Goal: Subscribe to service/newsletter

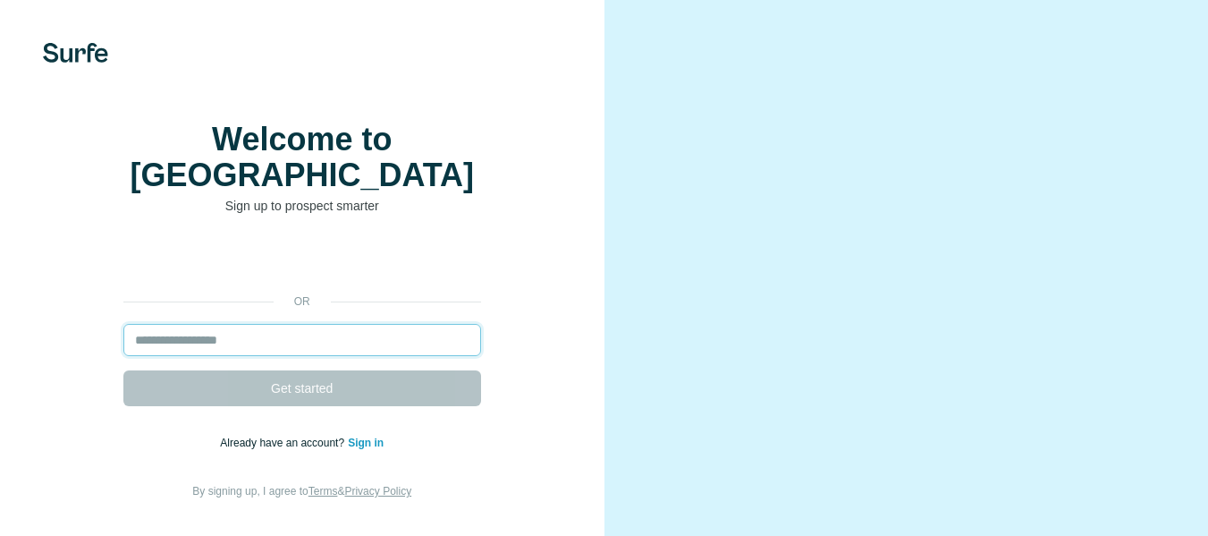
click at [209, 331] on input "email" at bounding box center [302, 340] width 358 height 32
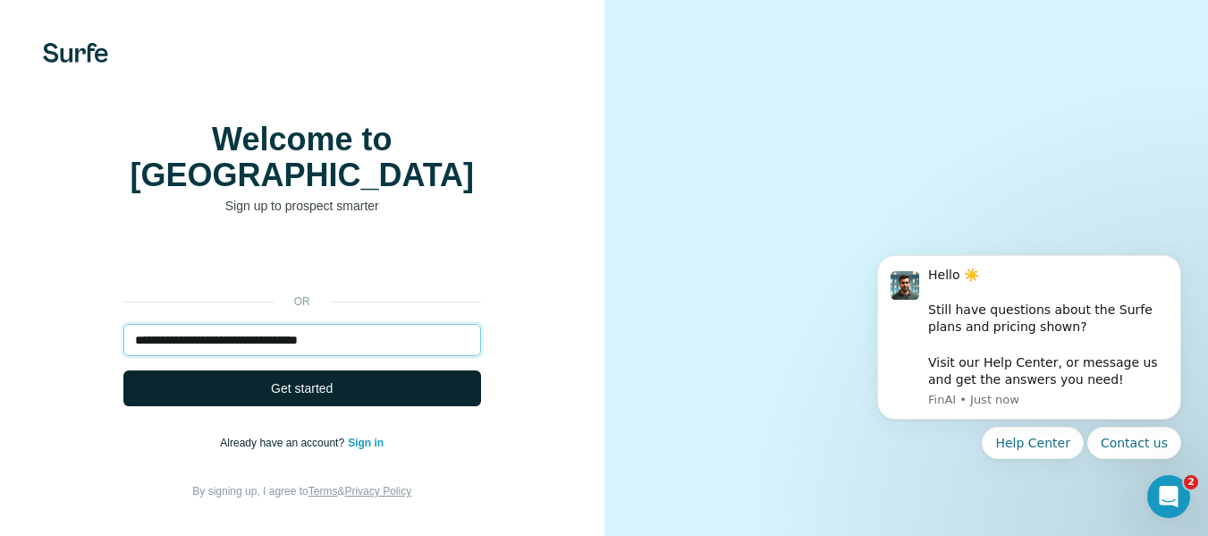
type input "**********"
click at [271, 387] on span "Get started" at bounding box center [302, 388] width 62 height 18
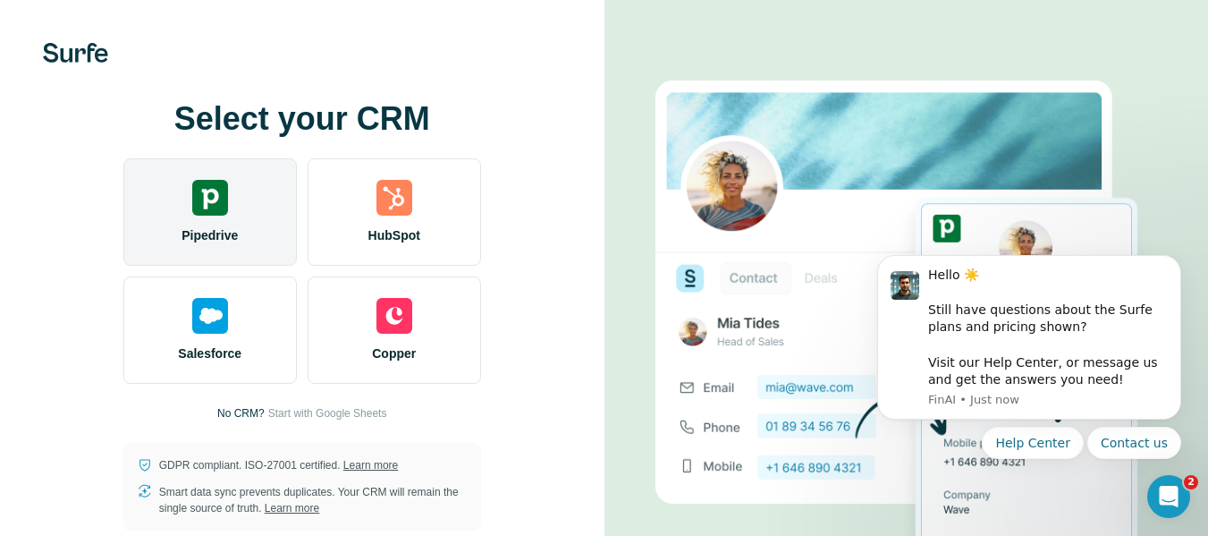
click at [207, 184] on img at bounding box center [210, 198] width 36 height 36
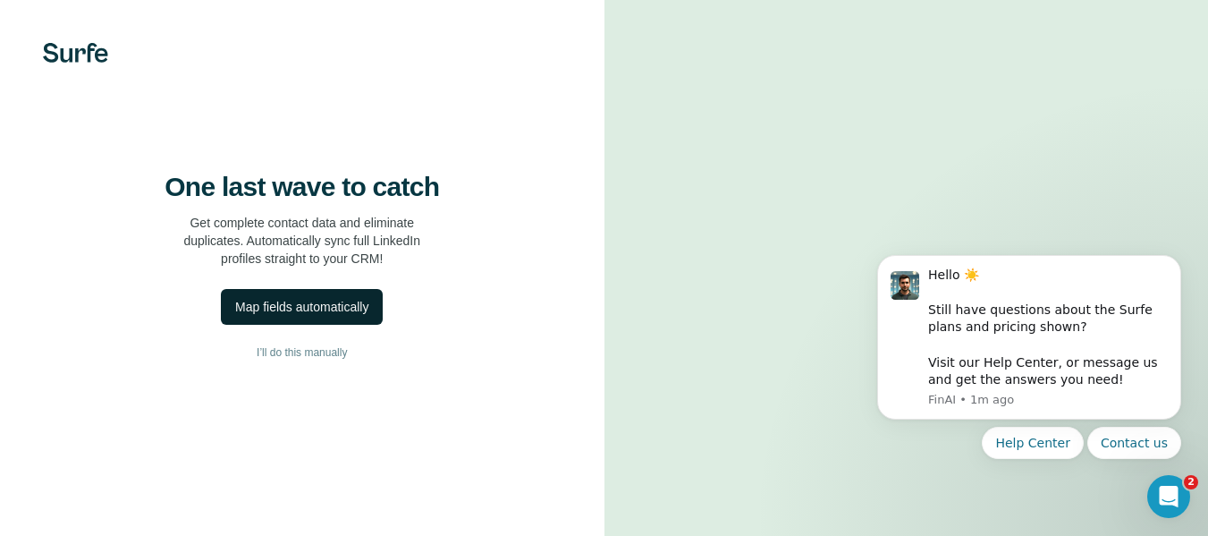
click at [306, 316] on div "Map fields automatically" at bounding box center [301, 307] width 133 height 18
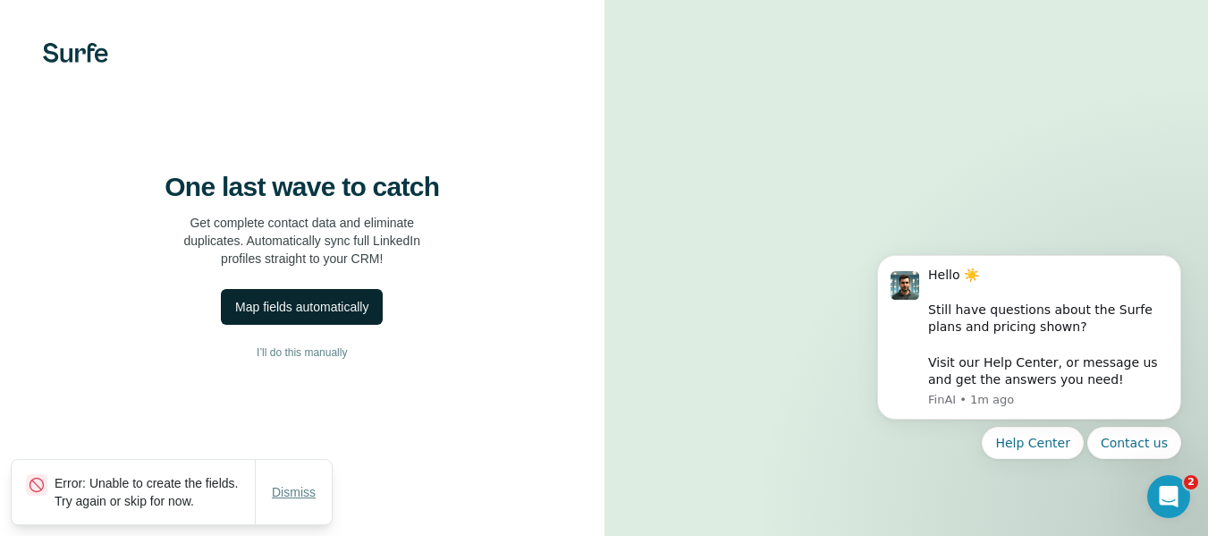
click at [292, 485] on span "Dismiss" at bounding box center [294, 492] width 44 height 18
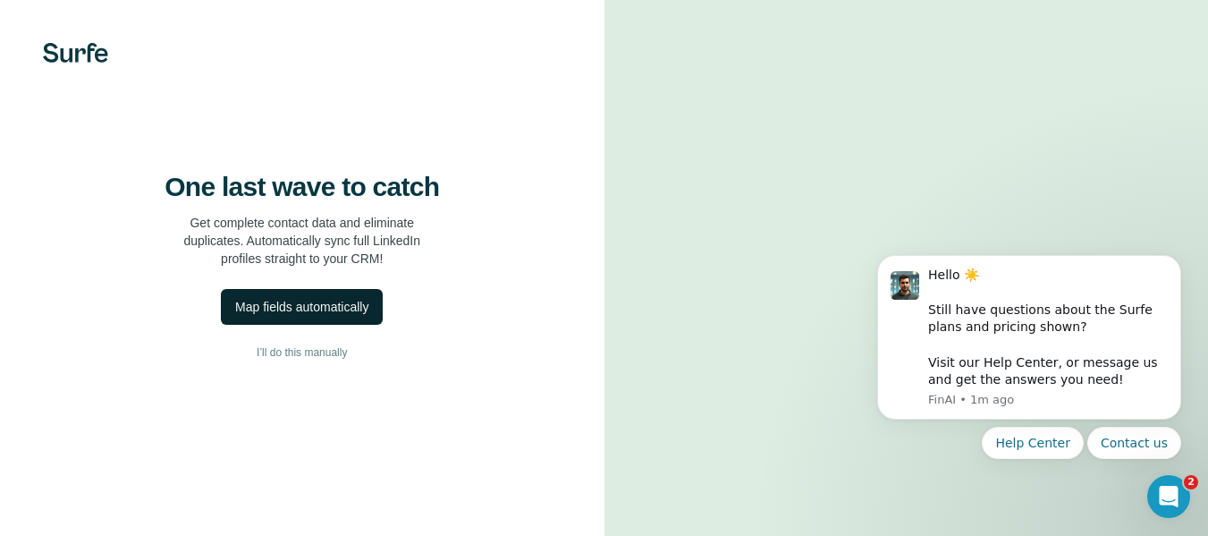
click at [332, 316] on div "Map fields automatically" at bounding box center [301, 307] width 133 height 18
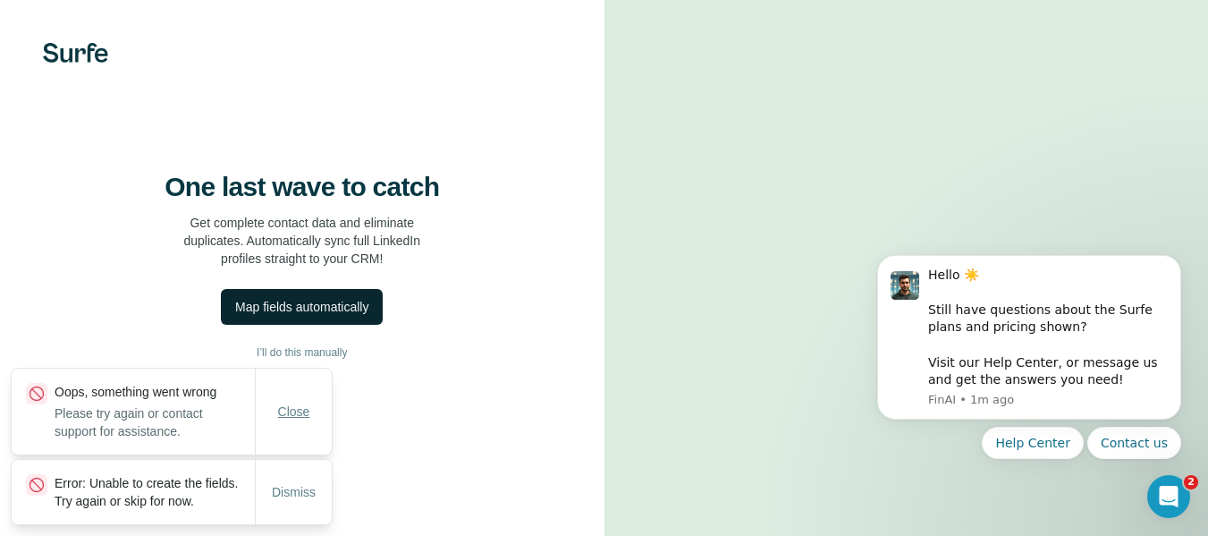
click at [295, 402] on span "Close" at bounding box center [294, 411] width 32 height 18
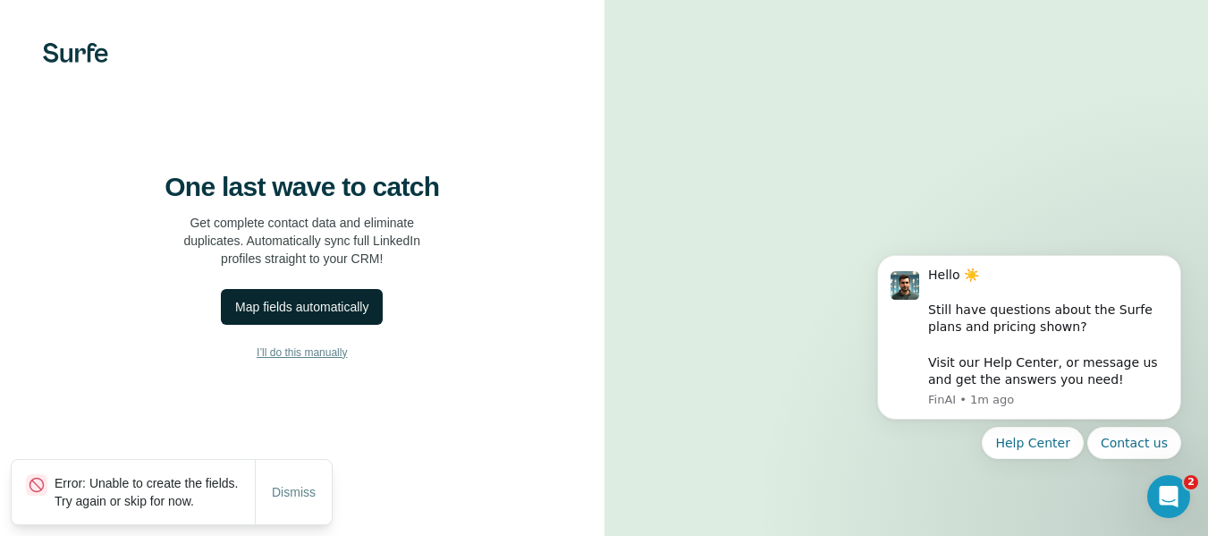
click at [335, 360] on span "I’ll do this manually" at bounding box center [302, 352] width 90 height 16
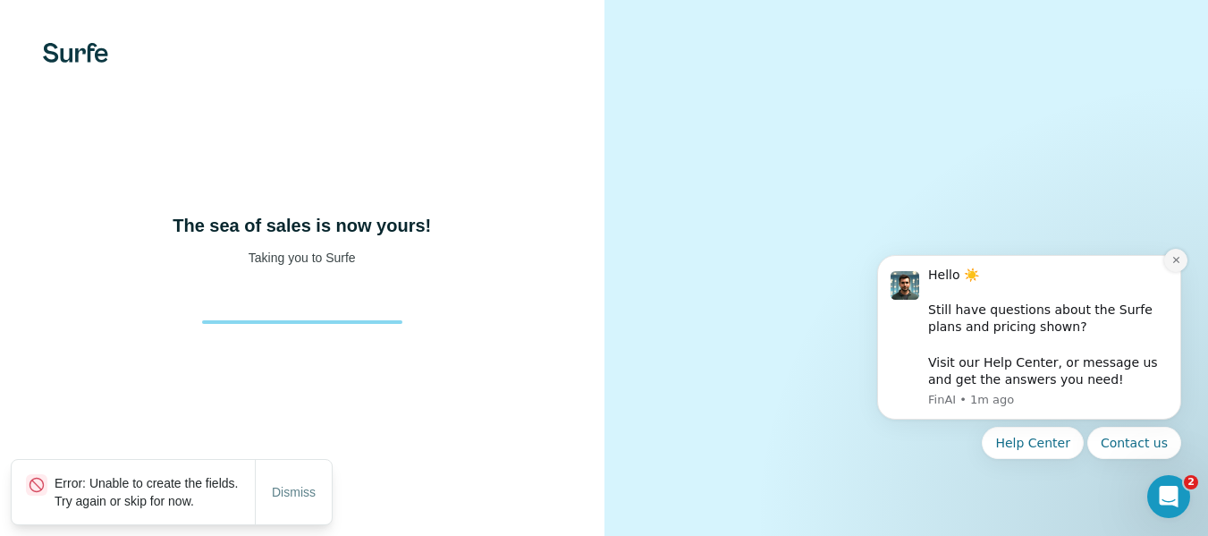
click at [1177, 258] on icon "Dismiss notification" at bounding box center [1175, 260] width 6 height 6
